Goal: Share content: Share content

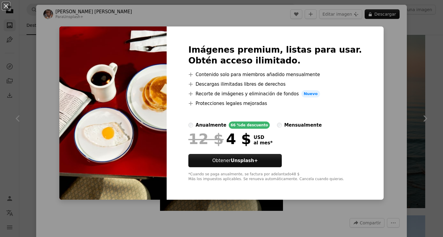
scroll to position [23126, 0]
click at [371, 102] on div "An X shape Imágenes premium, listas para usar. Obtén acceso ilimitado. A plus s…" at bounding box center [221, 118] width 443 height 237
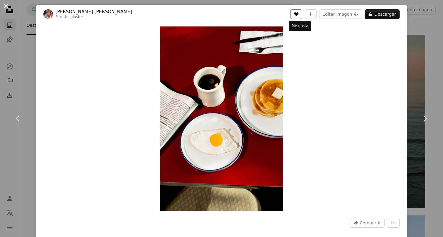
click at [298, 14] on icon "Me gusta" at bounding box center [296, 14] width 5 height 4
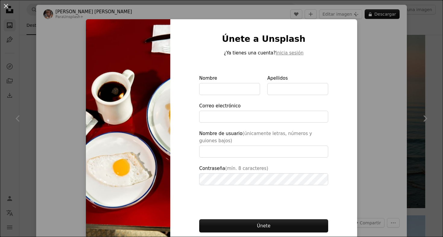
click at [351, 74] on div "Únete a Unsplash ¿Ya tienes una cuenta? Inicia sesión Nombre Apellidos Correo e…" at bounding box center [263, 139] width 187 height 241
click at [151, 62] on img at bounding box center [128, 139] width 84 height 241
type input "**********"
click at [151, 62] on img at bounding box center [128, 139] width 84 height 241
click at [28, 83] on div "An X shape Únete a Unsplash ¿Ya tienes una cuenta? Inicia sesión Nombre Apellid…" at bounding box center [221, 118] width 443 height 237
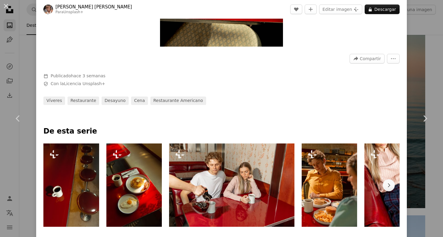
scroll to position [165, 0]
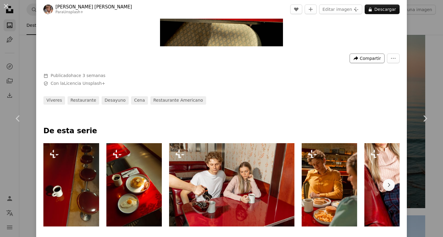
click at [369, 59] on span "Compartir" at bounding box center [370, 58] width 21 height 9
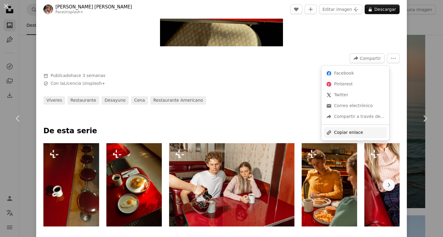
click at [345, 130] on div "A URL sharing icon (chains) Copiar enlace" at bounding box center [355, 132] width 63 height 11
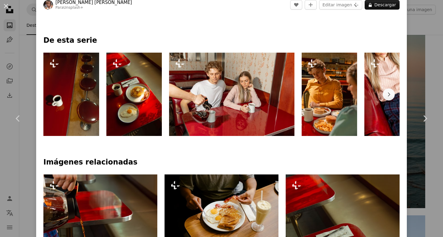
scroll to position [245, 0]
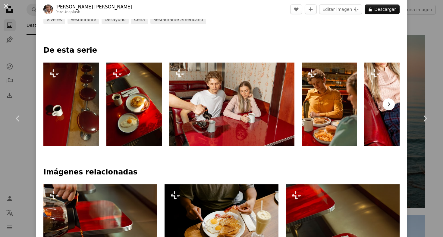
click at [388, 106] on icon "Chevron right" at bounding box center [388, 104] width 6 height 6
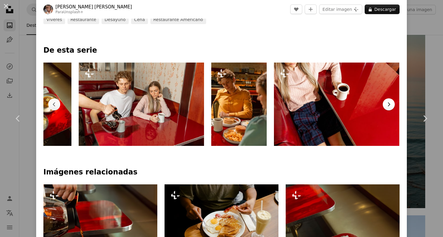
click at [388, 106] on icon "Chevron right" at bounding box center [388, 104] width 6 height 6
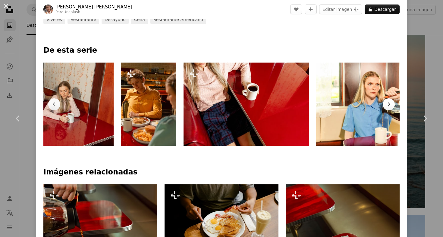
click at [388, 106] on button "Chevron right" at bounding box center [388, 104] width 12 height 12
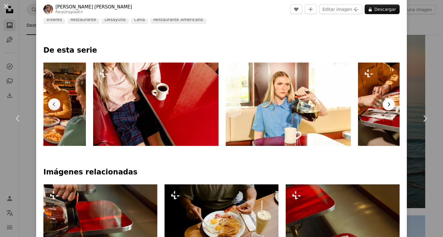
click at [388, 107] on button "Chevron right" at bounding box center [388, 104] width 12 height 12
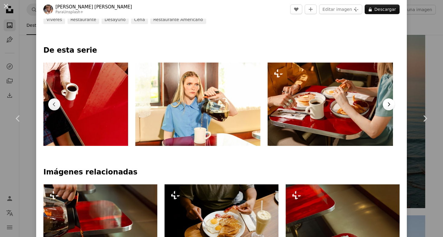
click at [388, 107] on button "Chevron right" at bounding box center [388, 104] width 12 height 12
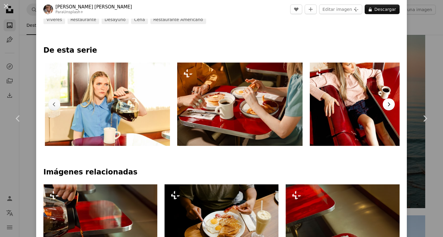
click at [388, 107] on button "Chevron right" at bounding box center [388, 104] width 12 height 12
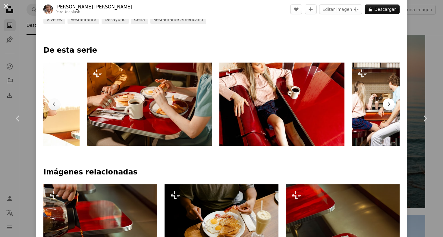
click at [388, 107] on button "Chevron right" at bounding box center [388, 104] width 12 height 12
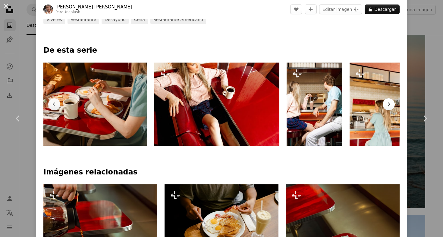
click at [388, 107] on button "Chevron right" at bounding box center [388, 104] width 12 height 12
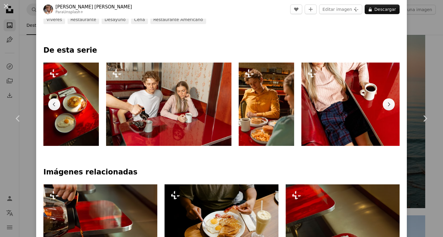
click at [388, 107] on button "Chevron right" at bounding box center [388, 104] width 12 height 12
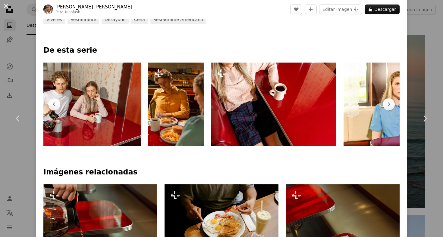
click at [388, 107] on button "Chevron right" at bounding box center [388, 104] width 12 height 12
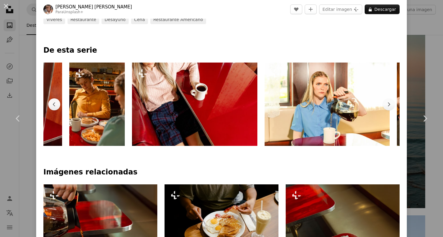
click at [388, 107] on button "Chevron right" at bounding box center [388, 104] width 12 height 12
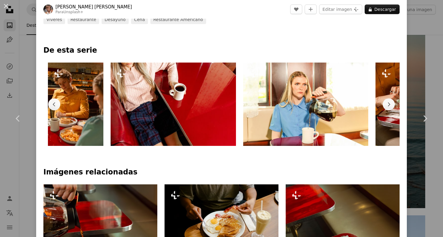
click at [388, 107] on button "Chevron right" at bounding box center [388, 104] width 12 height 12
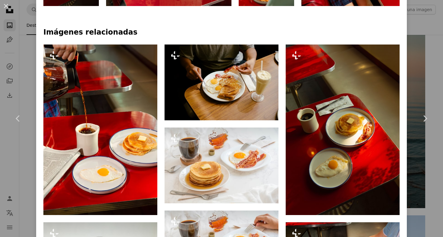
scroll to position [387, 0]
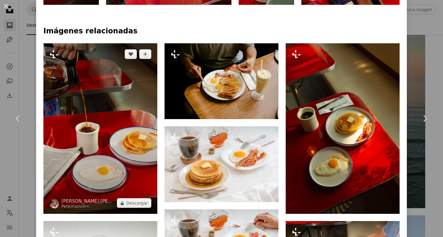
click at [115, 135] on img at bounding box center [100, 128] width 114 height 171
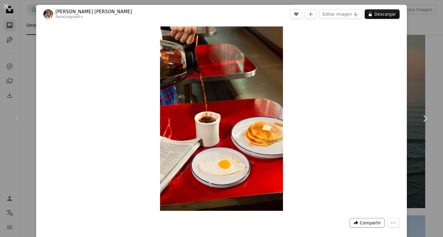
click at [373, 223] on span "Compartir" at bounding box center [370, 223] width 21 height 9
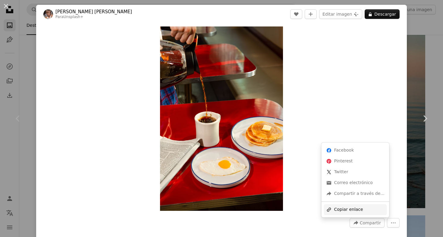
click at [351, 207] on div "A URL sharing icon (chains) Copiar enlace" at bounding box center [355, 209] width 63 height 11
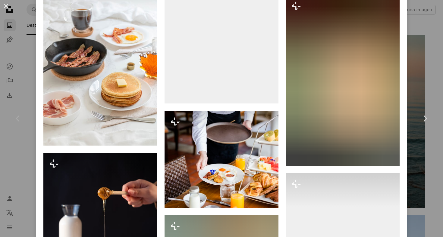
scroll to position [3320, 0]
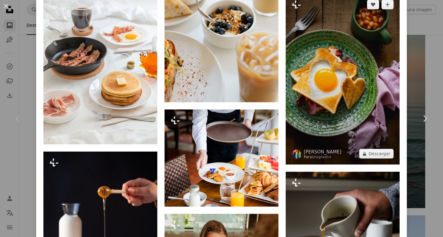
click at [324, 91] on img at bounding box center [342, 79] width 114 height 171
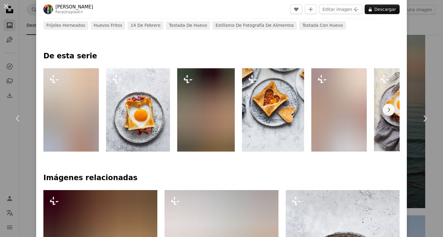
scroll to position [251, 0]
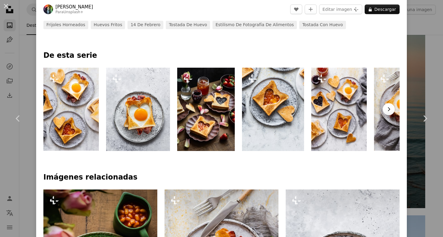
click at [388, 108] on icon "Chevron right" at bounding box center [388, 109] width 6 height 6
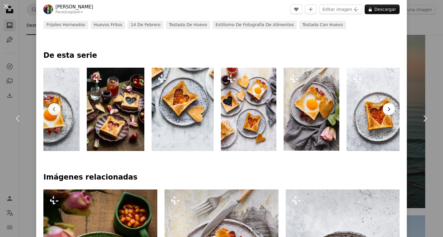
click at [388, 109] on icon "button" at bounding box center [389, 110] width 2 height 4
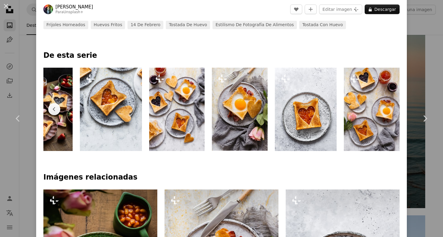
click at [389, 109] on img at bounding box center [372, 109] width 56 height 83
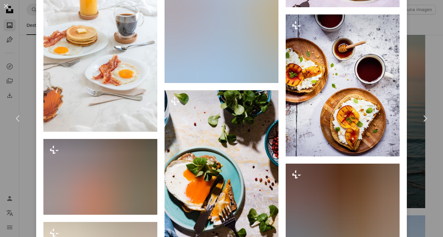
scroll to position [4062, 0]
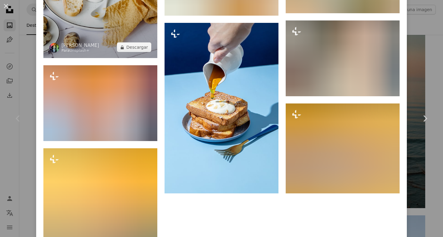
scroll to position [5627, 0]
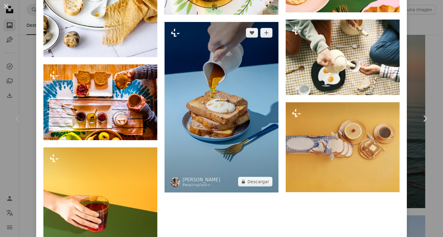
click at [189, 103] on img at bounding box center [221, 107] width 114 height 171
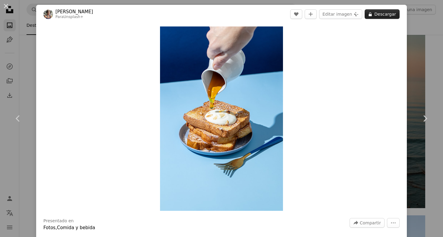
click at [372, 18] on button "A lock Descargar" at bounding box center [381, 14] width 35 height 10
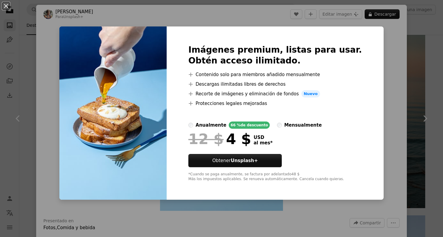
click at [385, 63] on div "An X shape Imágenes premium, listas para usar. Obtén acceso ilimitado. A plus s…" at bounding box center [221, 118] width 443 height 237
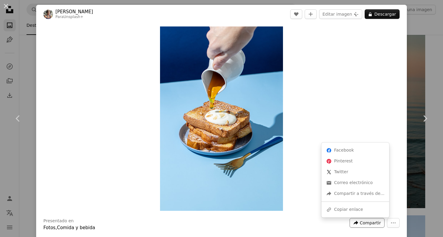
click at [362, 223] on span "Compartir" at bounding box center [370, 223] width 21 height 9
click at [331, 209] on icon "A URL sharing icon (chains)" at bounding box center [328, 209] width 5 height 5
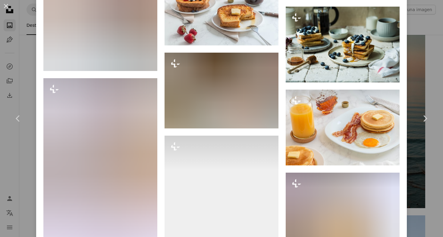
scroll to position [2934, 0]
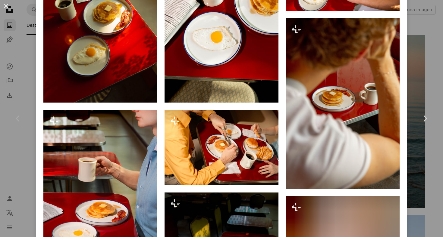
scroll to position [427, 0]
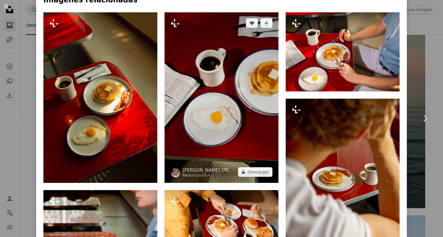
click at [224, 114] on img at bounding box center [221, 97] width 114 height 171
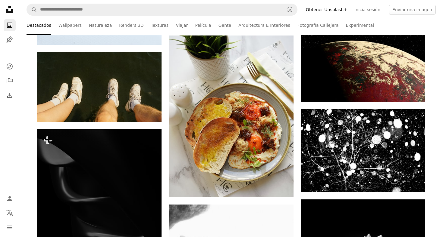
scroll to position [23872, 0]
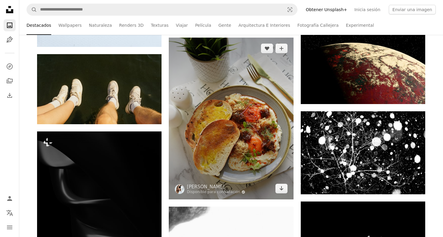
click at [175, 98] on img at bounding box center [231, 119] width 124 height 162
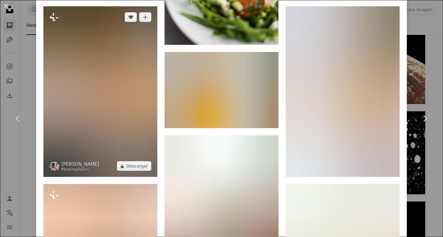
scroll to position [1654, 0]
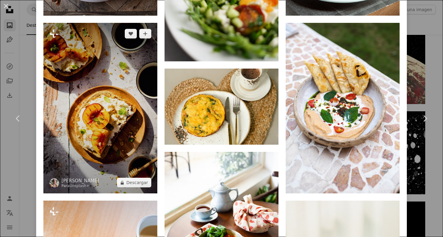
click at [119, 110] on img at bounding box center [100, 108] width 114 height 171
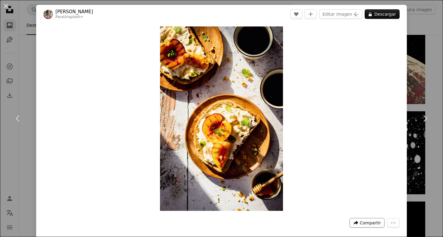
click at [368, 225] on span "Compartir" at bounding box center [370, 223] width 21 height 9
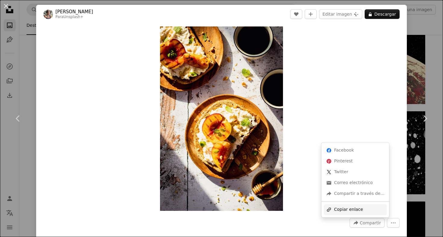
click at [343, 210] on div "A URL sharing icon (chains) Copiar enlace" at bounding box center [355, 209] width 63 height 11
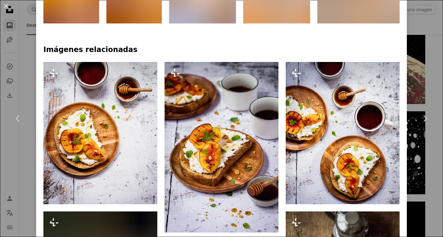
scroll to position [395, 0]
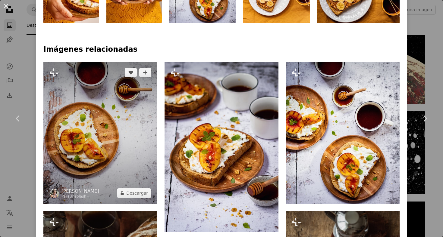
click at [103, 164] on img at bounding box center [100, 133] width 114 height 142
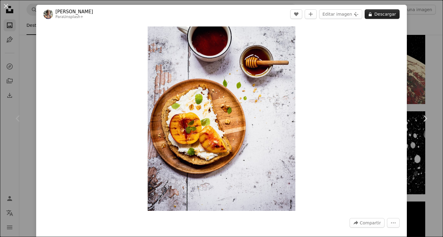
click at [376, 16] on button "A lock Descargar" at bounding box center [381, 14] width 35 height 10
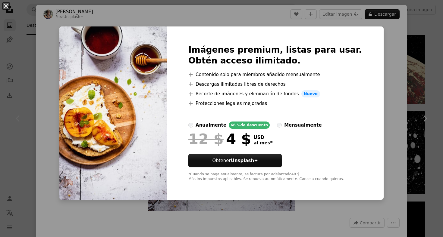
click at [370, 224] on div "An X shape Imágenes premium, listas para usar. Obtén acceso ilimitado. A plus s…" at bounding box center [221, 118] width 443 height 237
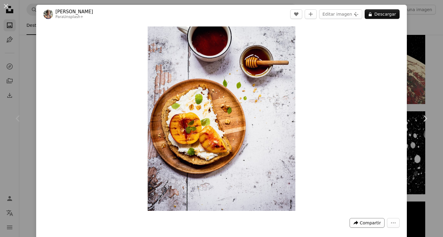
click at [369, 225] on span "Compartir" at bounding box center [370, 223] width 21 height 9
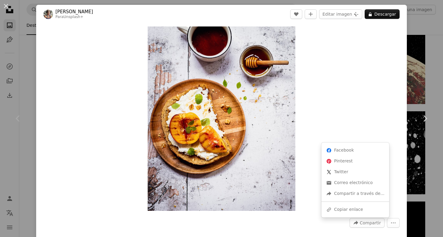
click at [332, 214] on div "Facebook icon Facebook Pinterest icon Pinterest X (formerly Twitter) icon Twitt…" at bounding box center [355, 180] width 68 height 75
click at [332, 208] on div "A URL sharing icon (chains) Copiar enlace" at bounding box center [355, 209] width 63 height 11
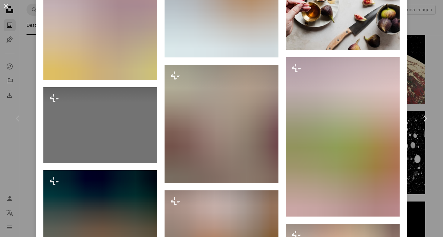
scroll to position [3536, 0]
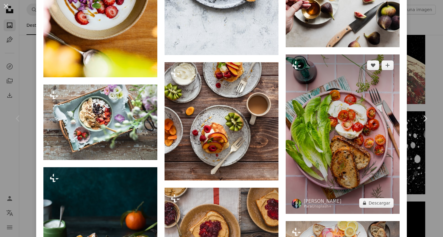
click at [344, 126] on img at bounding box center [342, 135] width 114 height 160
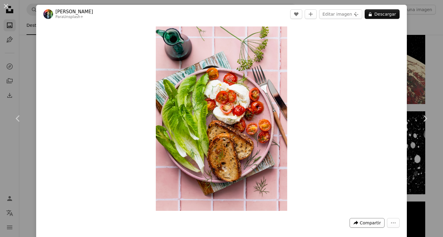
click at [358, 225] on icon "A forward-right arrow" at bounding box center [355, 222] width 5 height 5
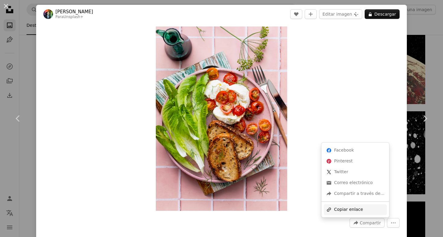
click at [346, 212] on div "A URL sharing icon (chains) Copiar enlace" at bounding box center [355, 209] width 63 height 11
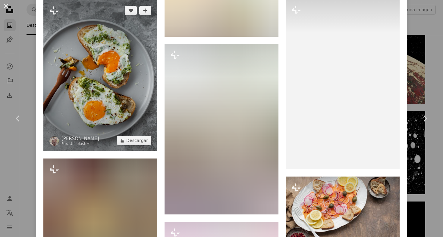
scroll to position [1365, 0]
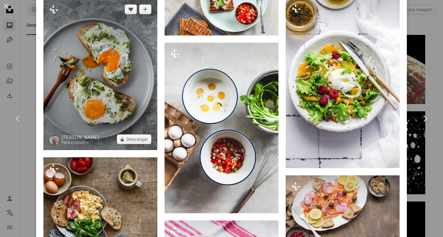
click at [85, 53] on img at bounding box center [100, 74] width 114 height 152
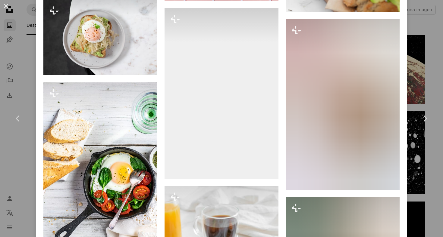
scroll to position [1157, 0]
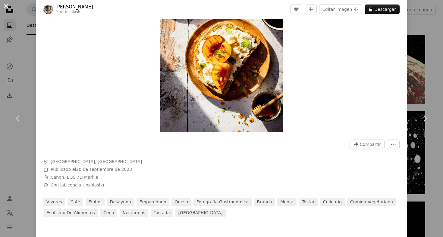
scroll to position [231, 0]
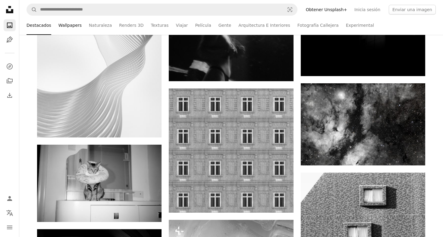
scroll to position [24591, 0]
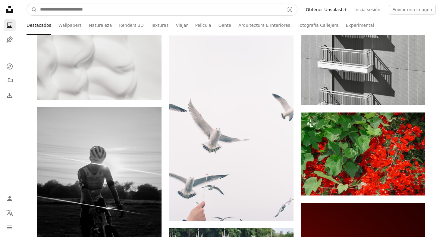
click at [68, 7] on input "Encuentra imágenes en todo el sitio" at bounding box center [159, 9] width 245 height 11
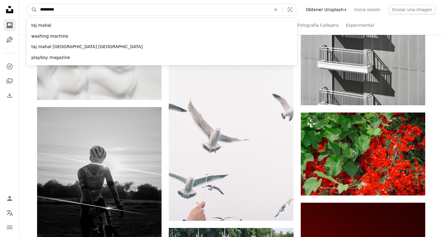
type input "*********"
click at [32, 10] on button "A magnifying glass" at bounding box center [32, 9] width 10 height 11
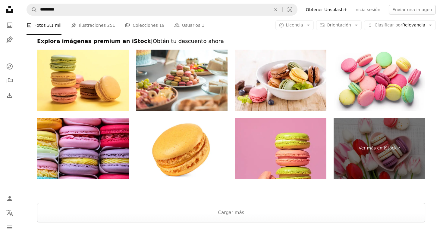
scroll to position [1211, 0]
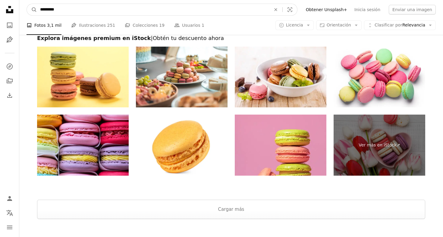
drag, startPoint x: 65, startPoint y: 9, endPoint x: 5, endPoint y: 1, distance: 60.2
type input "****"
click at [32, 10] on button "A magnifying glass" at bounding box center [32, 9] width 10 height 11
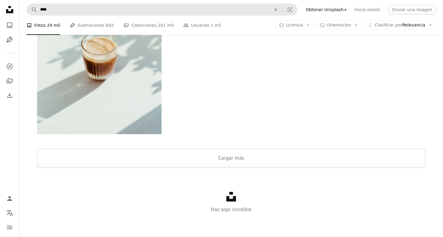
scroll to position [941, 0]
click at [193, 155] on button "Cargar más" at bounding box center [231, 158] width 388 height 19
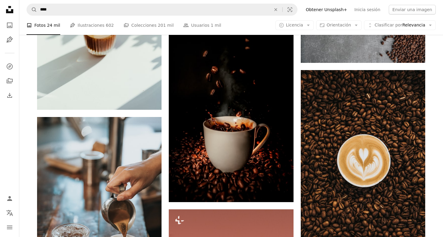
scroll to position [966, 0]
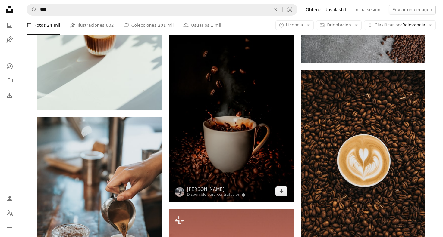
click at [193, 155] on img at bounding box center [231, 109] width 124 height 187
